Goal: Task Accomplishment & Management: Manage account settings

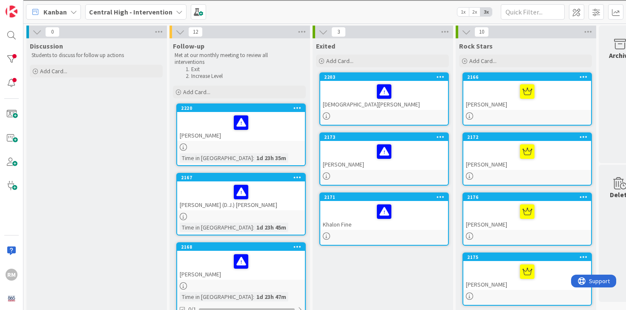
click at [267, 122] on div at bounding box center [241, 123] width 123 height 18
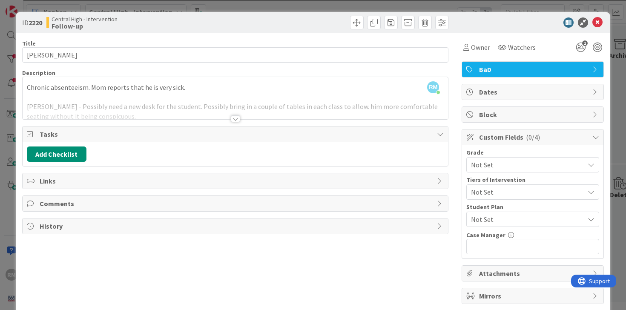
click at [115, 185] on span "Links" at bounding box center [237, 181] width 394 height 10
click at [520, 47] on span "Watchers" at bounding box center [522, 47] width 28 height 10
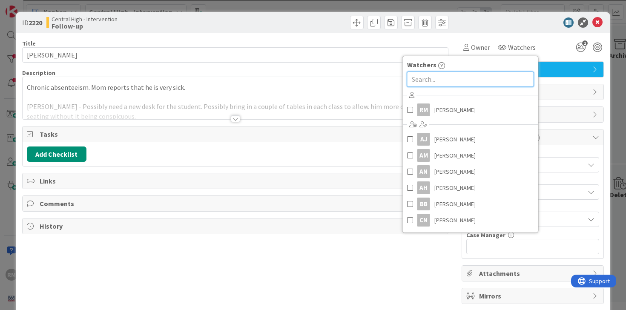
click at [437, 80] on input "text" at bounding box center [470, 79] width 127 height 15
click at [547, 41] on div "Owner Watchers Watchers RM [PERSON_NAME] AJ [PERSON_NAME] AM [PERSON_NAME] AN […" at bounding box center [533, 47] width 142 height 15
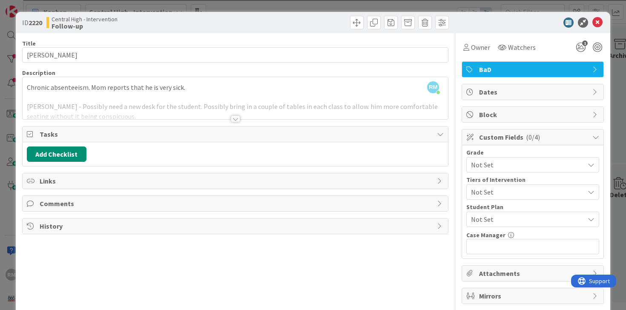
click at [235, 118] on div at bounding box center [235, 118] width 9 height 7
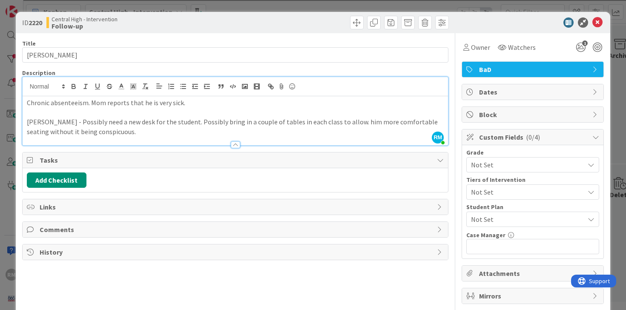
click at [235, 146] on div at bounding box center [235, 144] width 9 height 7
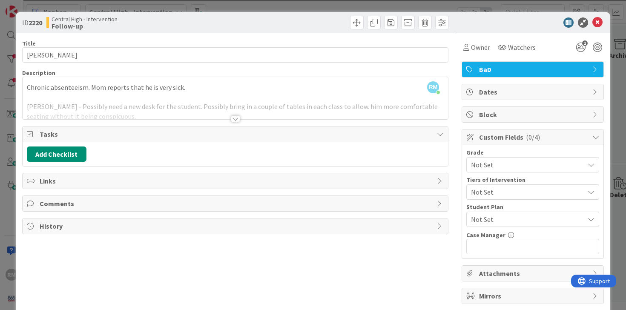
click at [237, 120] on div at bounding box center [235, 118] width 9 height 7
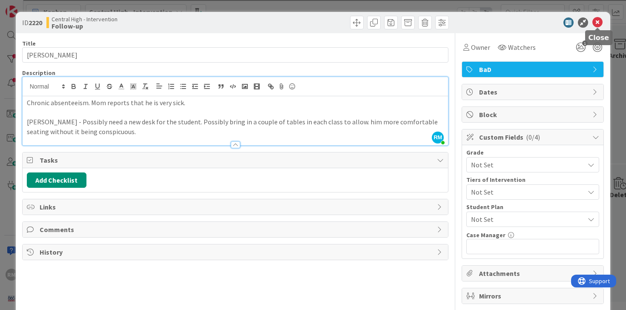
click at [599, 22] on icon at bounding box center [597, 22] width 10 height 10
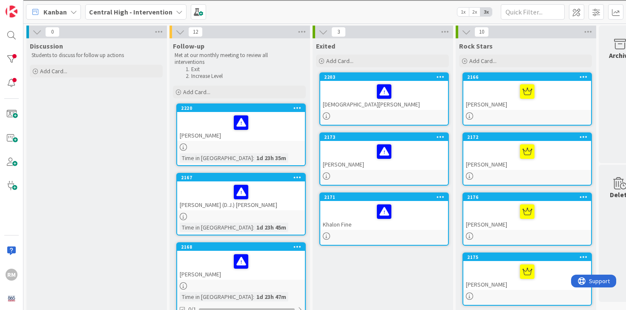
click at [277, 198] on div at bounding box center [241, 192] width 123 height 18
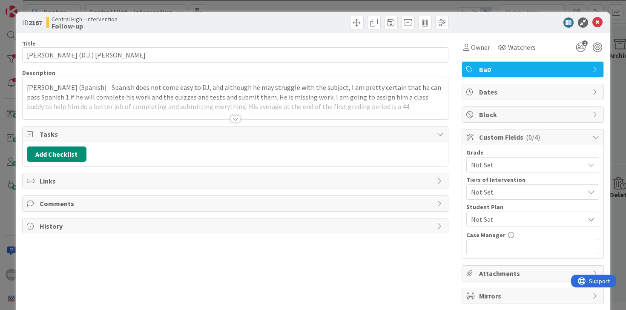
click at [234, 119] on div at bounding box center [235, 118] width 9 height 7
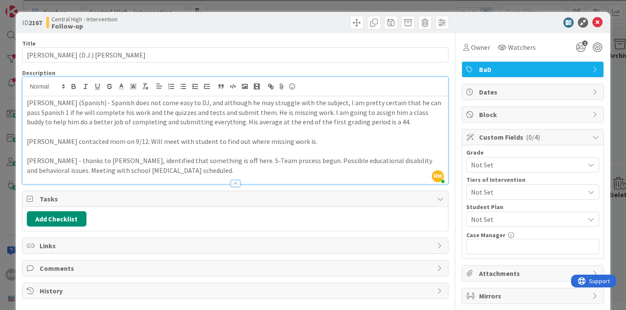
click at [233, 184] on div at bounding box center [235, 183] width 9 height 7
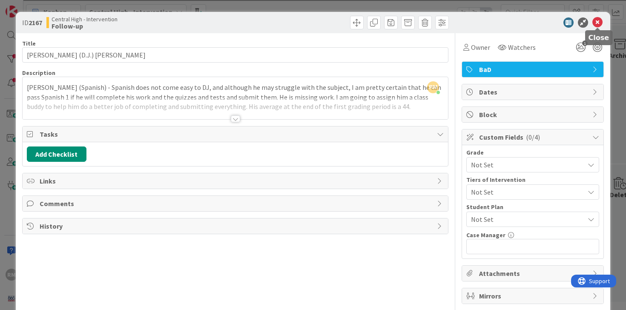
click at [598, 23] on icon at bounding box center [597, 22] width 10 height 10
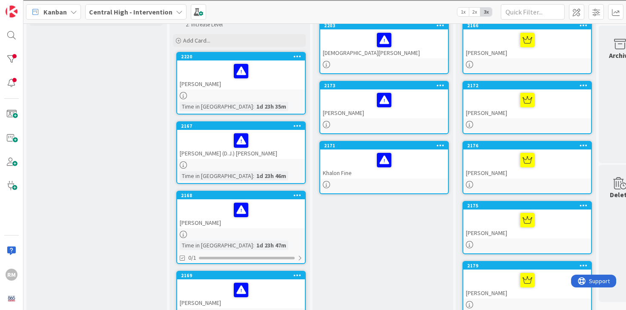
scroll to position [65, 0]
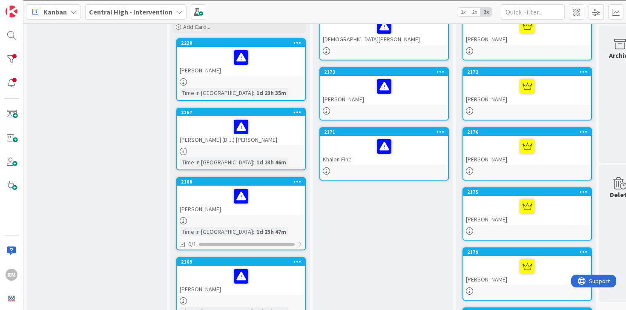
click at [272, 199] on div at bounding box center [241, 196] width 123 height 18
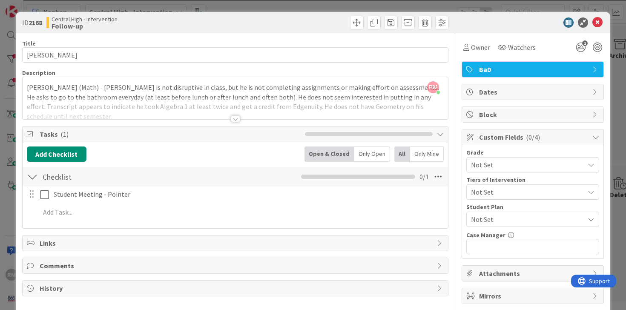
click at [236, 120] on div at bounding box center [235, 118] width 9 height 7
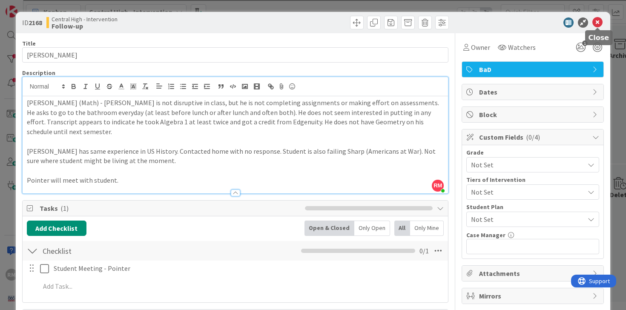
click at [598, 24] on icon at bounding box center [597, 22] width 10 height 10
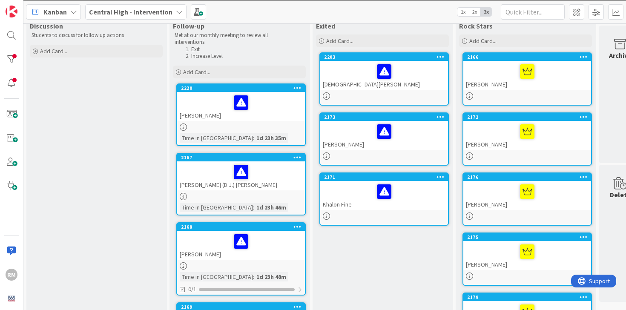
scroll to position [23, 0]
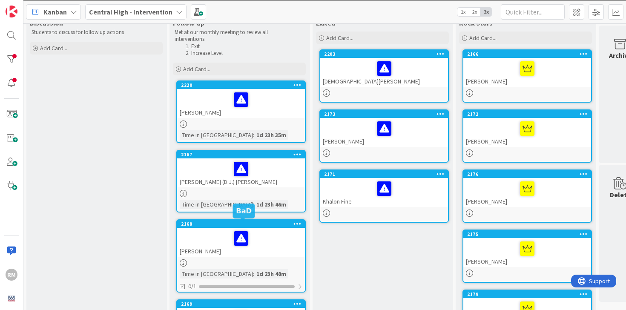
click at [262, 241] on div at bounding box center [241, 239] width 123 height 18
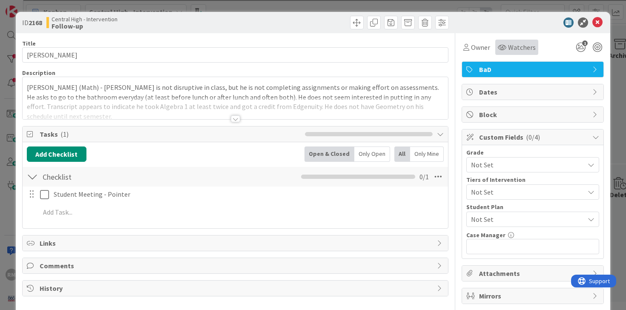
click at [524, 45] on span "Watchers" at bounding box center [522, 47] width 28 height 10
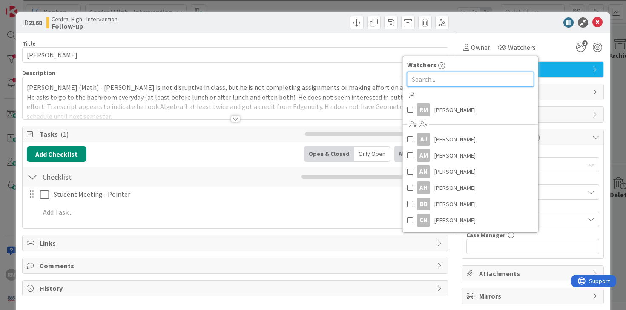
click at [456, 77] on input "text" at bounding box center [470, 79] width 127 height 15
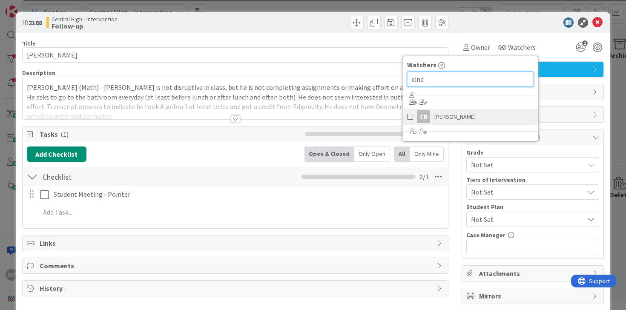
type input "cind"
click at [410, 117] on span at bounding box center [410, 116] width 6 height 13
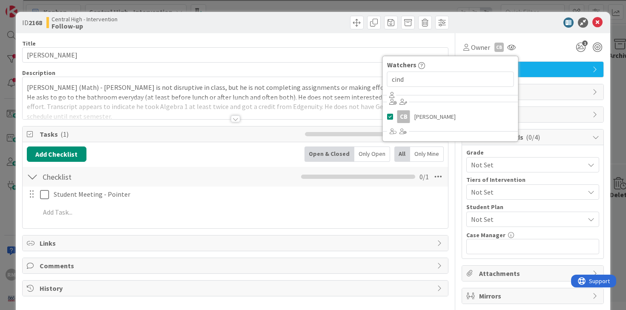
click at [538, 48] on div "Owner CB Watchers cind CB [PERSON_NAME] 1" at bounding box center [533, 47] width 142 height 15
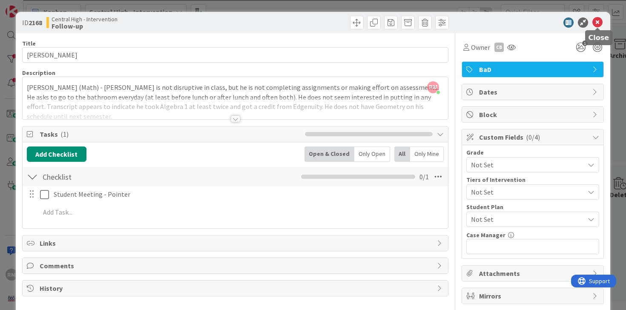
click at [598, 24] on icon at bounding box center [597, 22] width 10 height 10
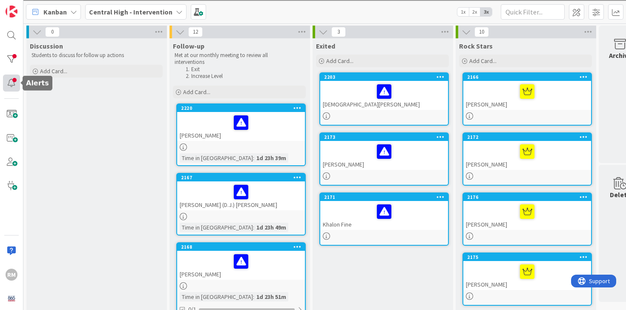
click at [12, 82] on div at bounding box center [11, 83] width 17 height 17
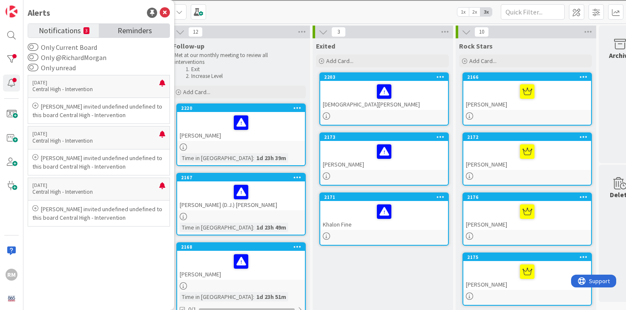
click at [134, 29] on span "Reminders" at bounding box center [135, 30] width 35 height 12
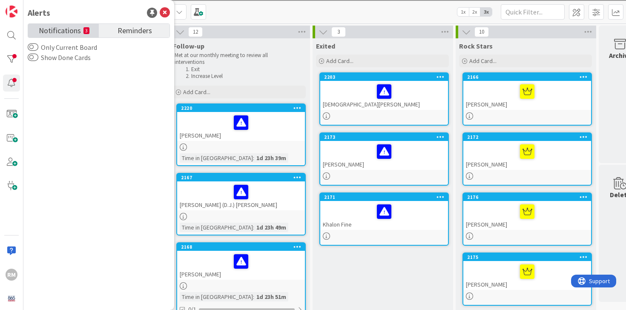
click at [69, 29] on span "Notifications" at bounding box center [60, 30] width 42 height 12
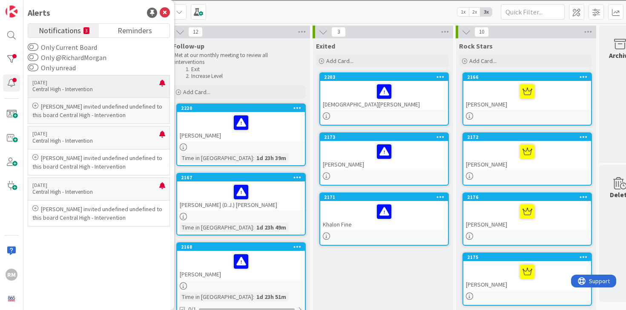
click at [113, 91] on p "Central High - Intervention" at bounding box center [95, 90] width 127 height 8
click at [101, 139] on p "Central High - Intervention" at bounding box center [95, 141] width 127 height 8
click at [101, 188] on p "Central High - Intervention" at bounding box center [95, 192] width 127 height 8
click at [167, 5] on div "Alerts Notifications 3 Reminders Only Current Board Only @RichardMorgan Only un…" at bounding box center [98, 155] width 151 height 310
click at [165, 15] on icon at bounding box center [165, 13] width 10 height 10
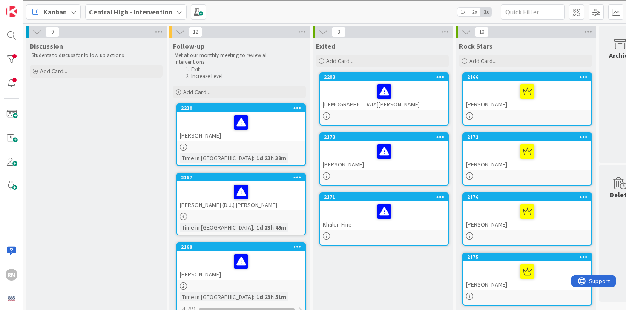
click at [285, 279] on div "[PERSON_NAME]" at bounding box center [241, 265] width 128 height 29
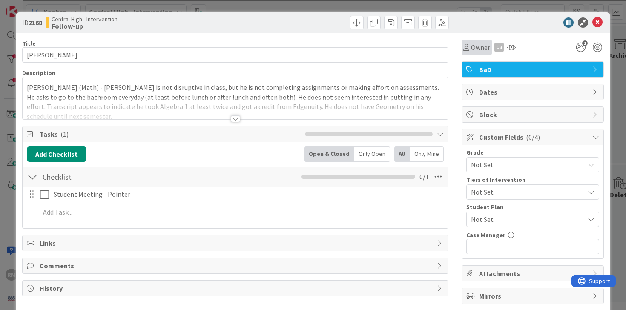
click at [480, 51] on span "Owner" at bounding box center [480, 47] width 19 height 10
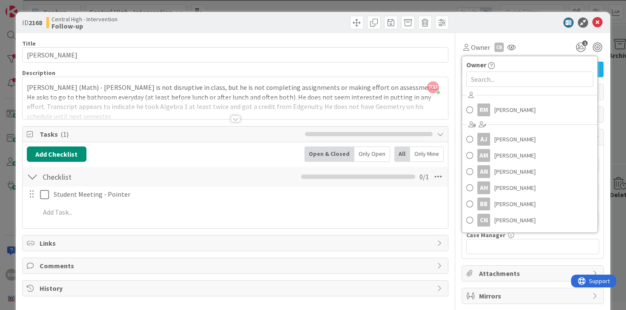
click at [535, 36] on div "Owner Owner RM [PERSON_NAME] AJ [PERSON_NAME] AM [PERSON_NAME] AN [PERSON_NAME]…" at bounding box center [533, 44] width 142 height 22
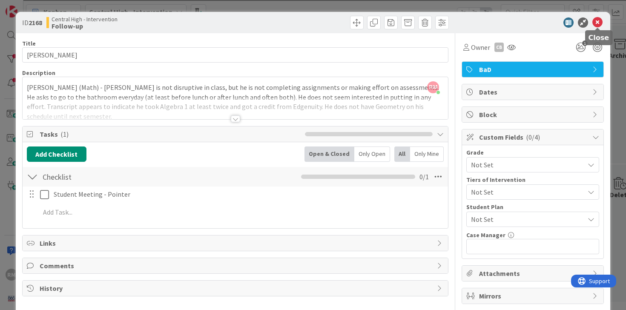
click at [597, 25] on icon at bounding box center [597, 22] width 10 height 10
